Goal: Task Accomplishment & Management: Manage account settings

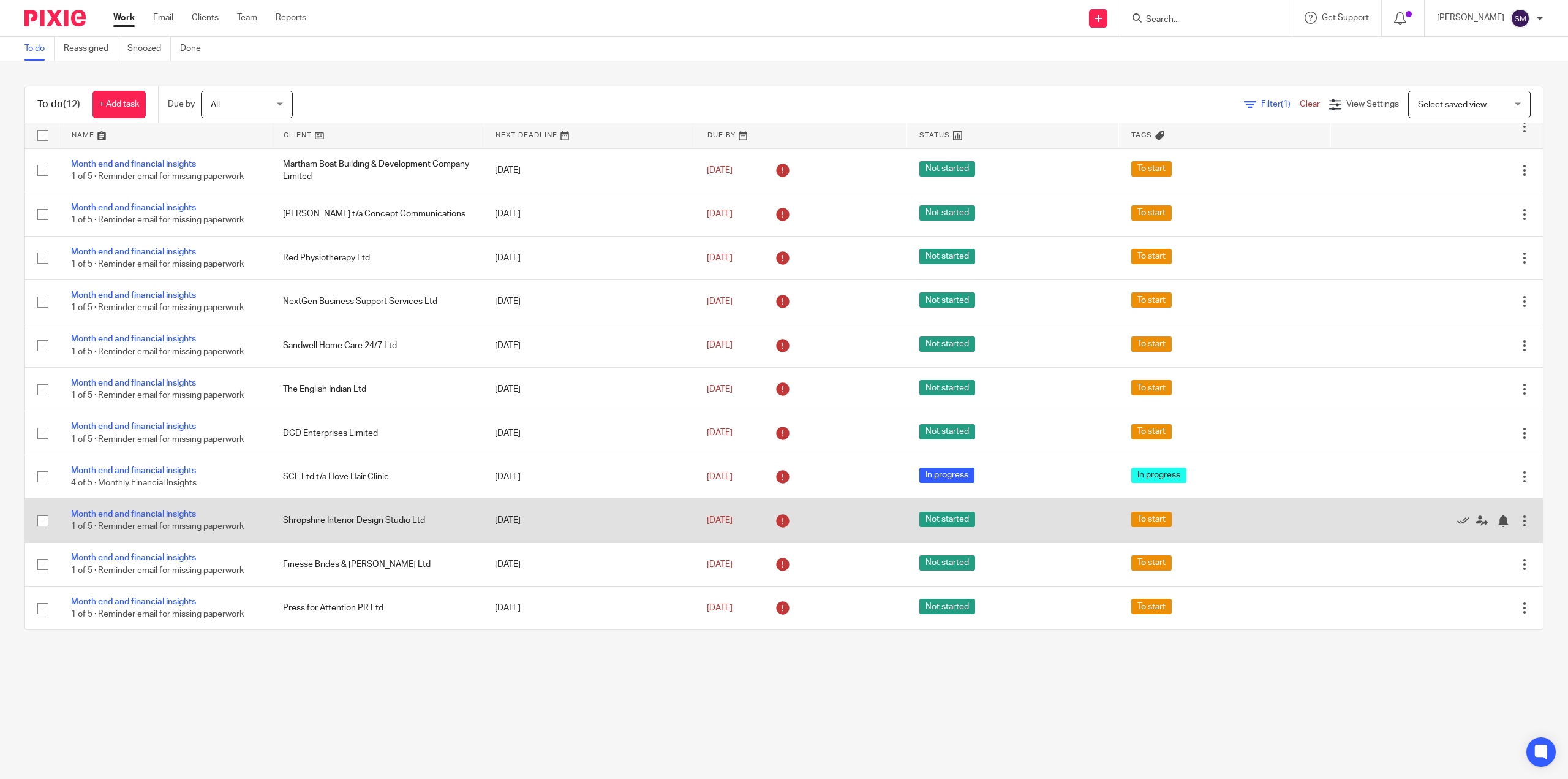
scroll to position [44, 0]
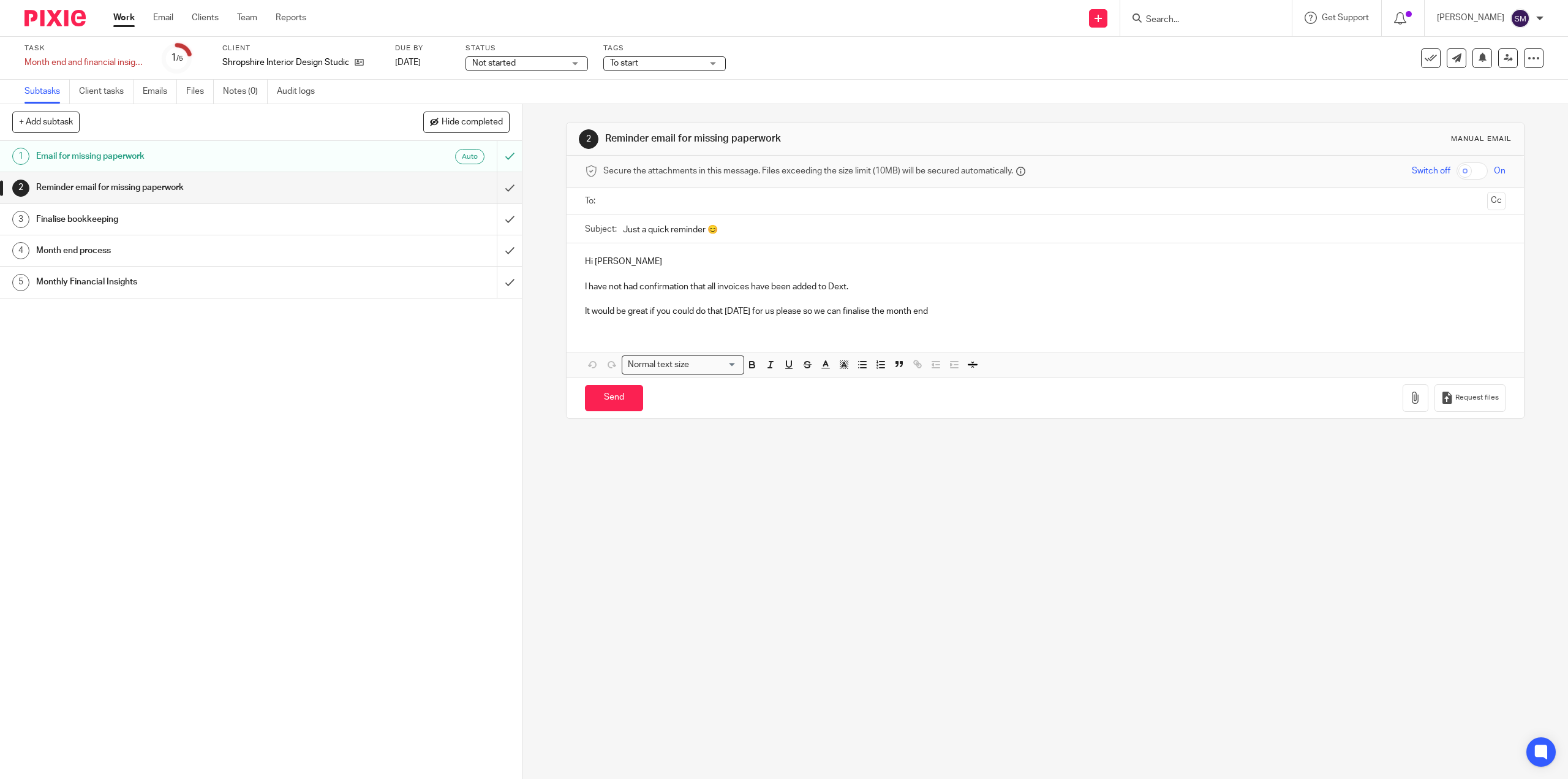
click at [124, 182] on h1 "Reminder email for missing paperwork" at bounding box center [186, 188] width 299 height 18
click at [496, 186] on input "submit" at bounding box center [261, 187] width 521 height 30
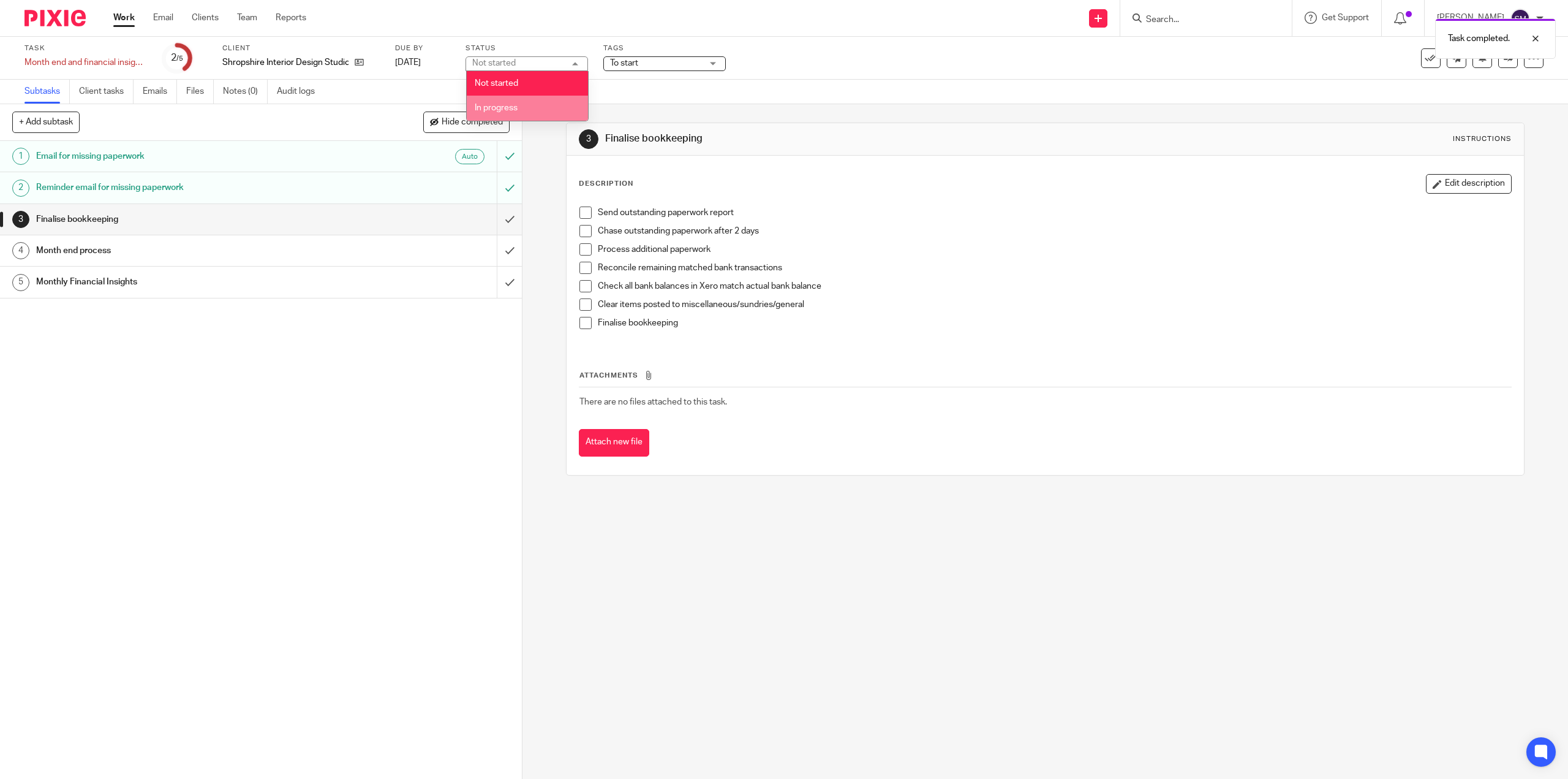
click at [530, 107] on li "In progress" at bounding box center [527, 107] width 122 height 25
click at [650, 68] on span "To start" at bounding box center [656, 63] width 91 height 13
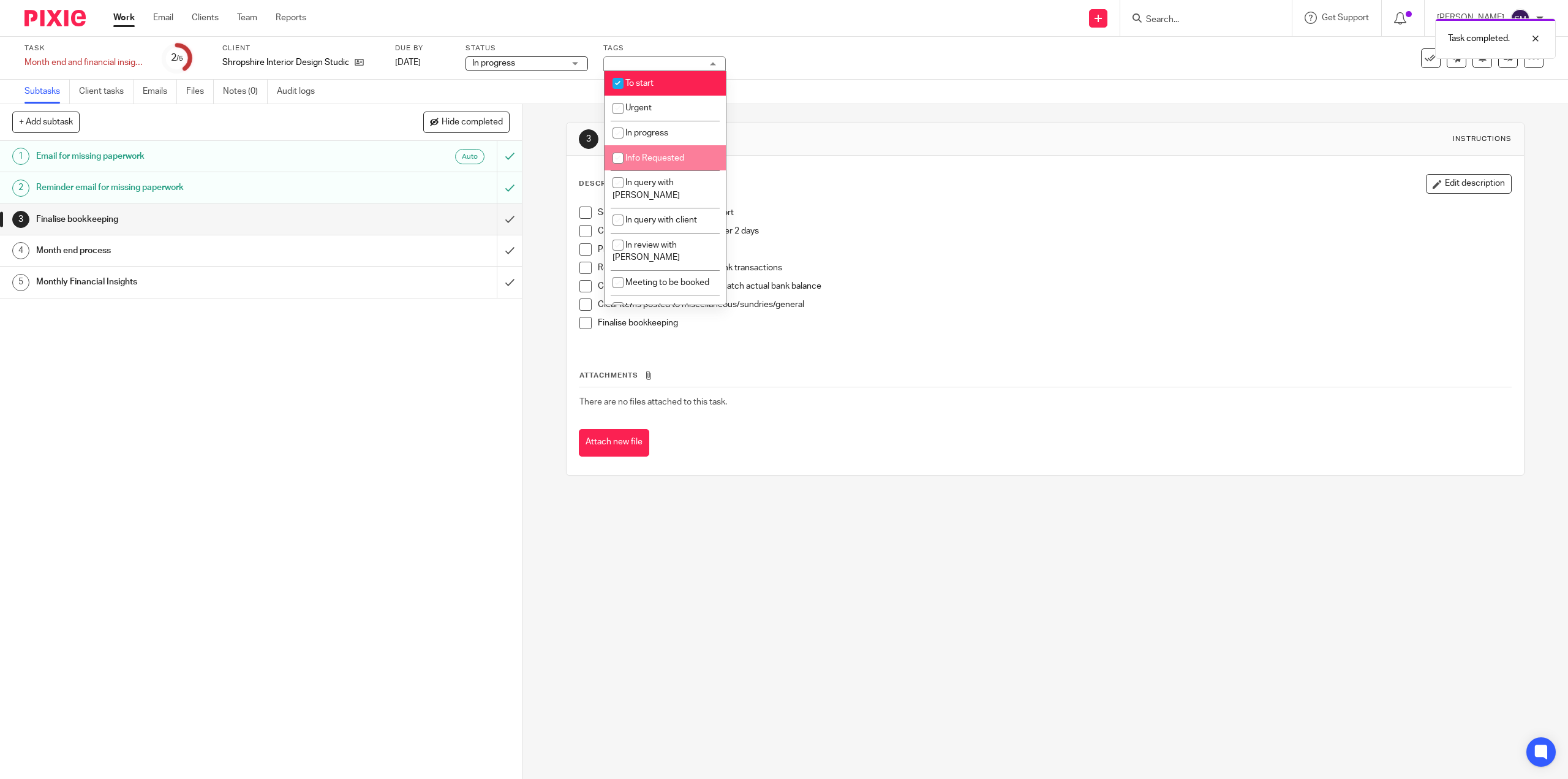
click at [650, 160] on span "Info Requested" at bounding box center [655, 157] width 59 height 8
checkbox input "true"
click at [646, 79] on li "To start" at bounding box center [665, 83] width 122 height 25
checkbox input "false"
drag, startPoint x: 328, startPoint y: 500, endPoint x: 347, endPoint y: 489, distance: 22.0
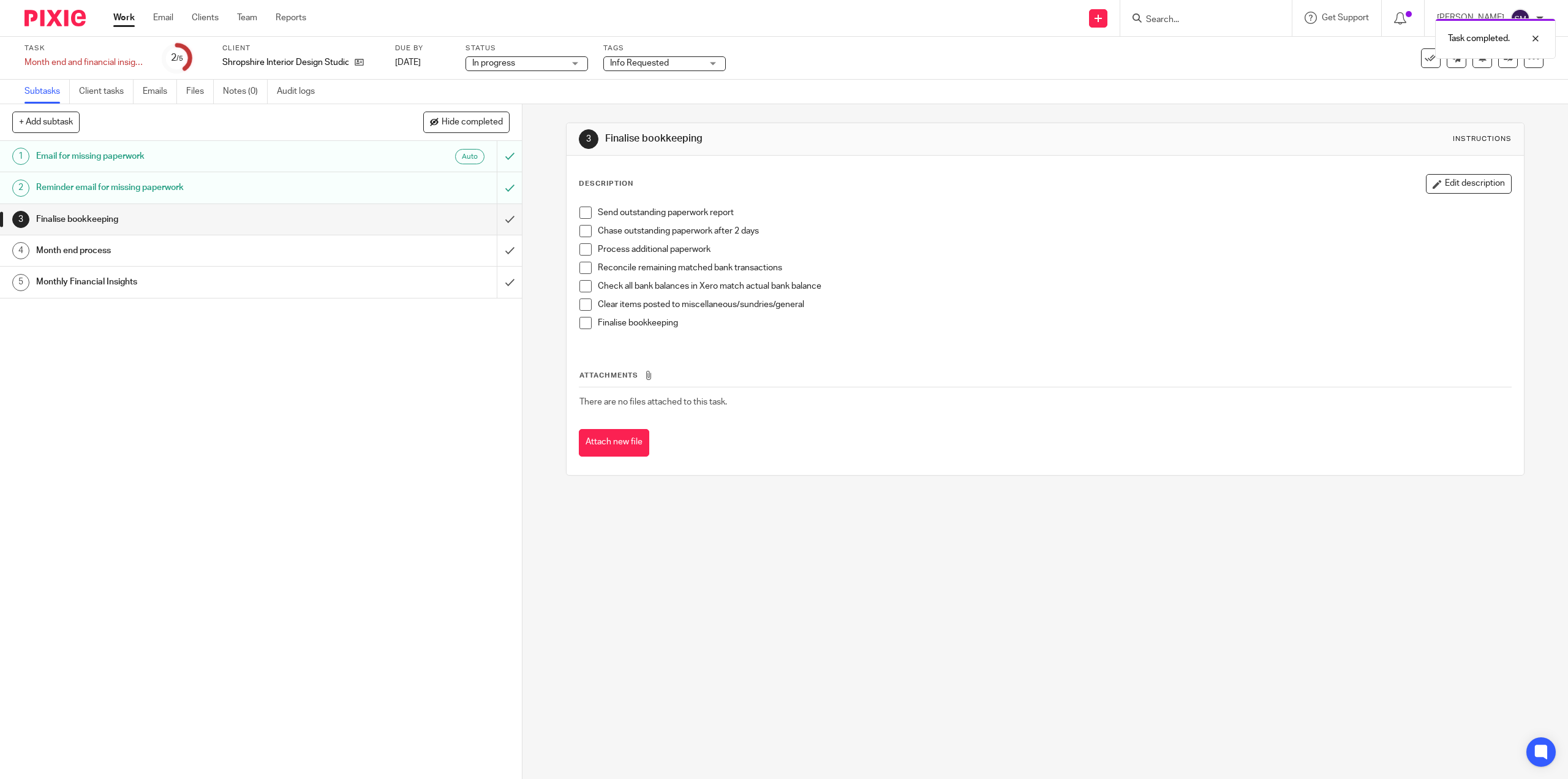
click at [329, 500] on div "1 Email for missing paperwork Auto 2 Reminder email for missing paperwork 3 Fin…" at bounding box center [261, 460] width 521 height 638
click at [583, 212] on span at bounding box center [585, 212] width 12 height 12
click at [581, 233] on span at bounding box center [585, 231] width 12 height 12
click at [207, 396] on div "1 Email for missing paperwork Auto 2 Reminder email for missing paperwork 3 Fin…" at bounding box center [261, 460] width 521 height 638
click at [76, 254] on h1 "Month end process" at bounding box center [186, 251] width 299 height 18
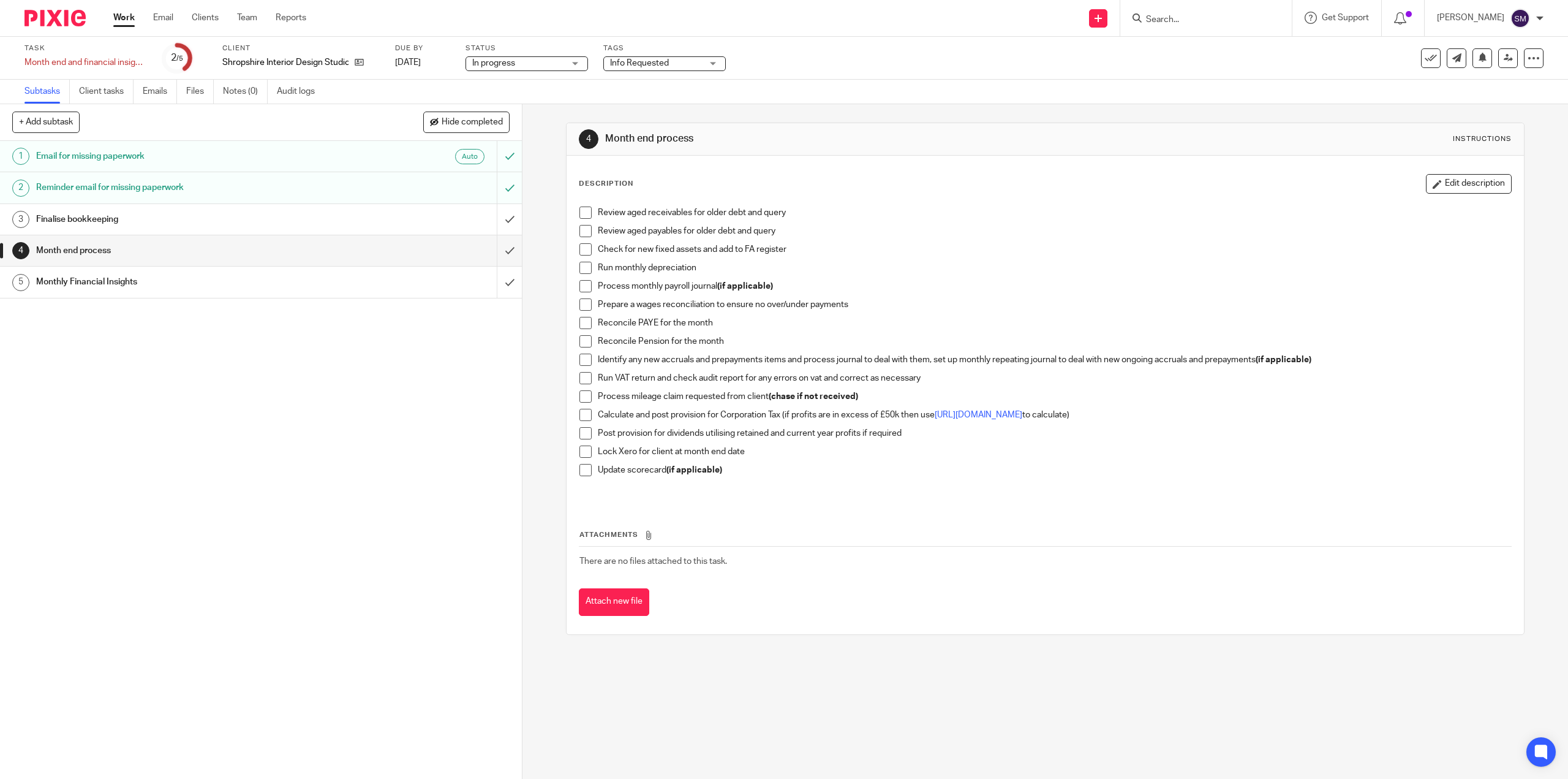
click at [583, 212] on span at bounding box center [585, 212] width 12 height 12
click at [586, 229] on span at bounding box center [585, 231] width 12 height 12
